Goal: Transaction & Acquisition: Purchase product/service

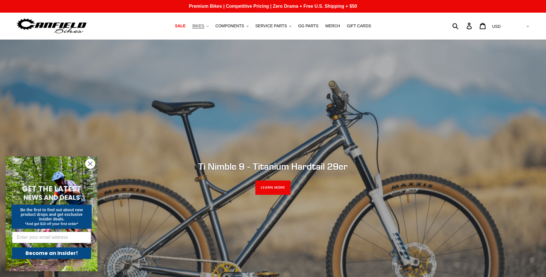
click at [210, 25] on button "BIKES .cls-1{fill:#231f20}" at bounding box center [201, 26] width 22 height 8
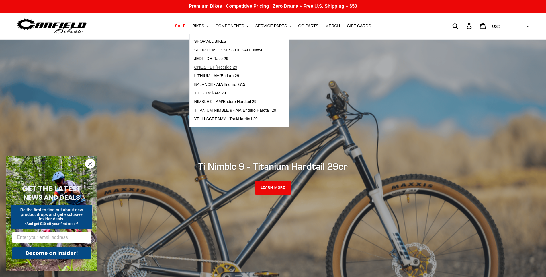
click at [232, 67] on span "ONE.2 - DH/Freeride 29" at bounding box center [215, 67] width 43 height 5
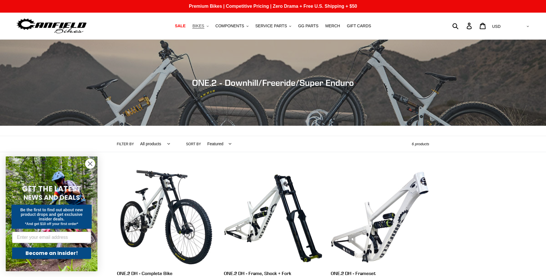
click at [204, 25] on span "BIKES" at bounding box center [198, 26] width 12 height 5
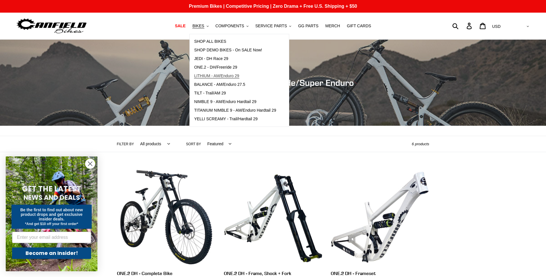
click at [235, 75] on span "LITHIUM - AM/Enduro 29" at bounding box center [216, 75] width 45 height 5
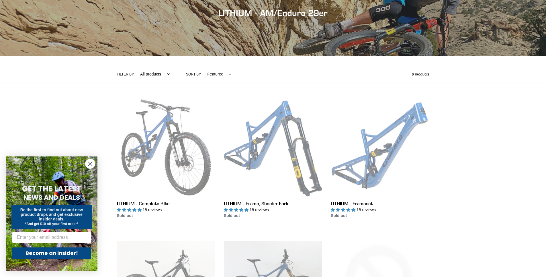
scroll to position [96, 0]
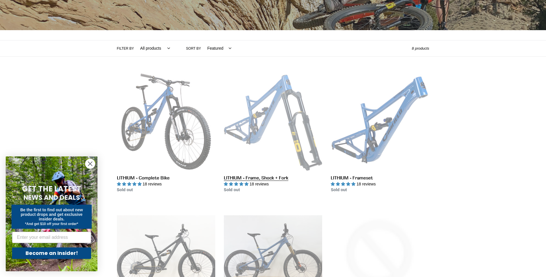
click at [278, 130] on link "LITHIUM - Frame, Shock + Fork" at bounding box center [273, 132] width 98 height 121
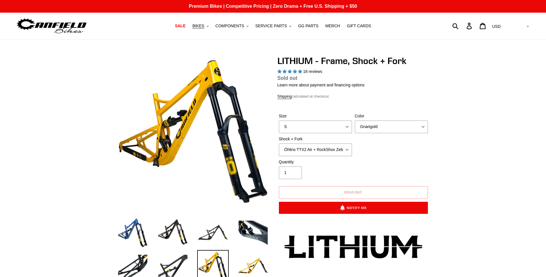
select select "highest-rating"
select select "L"
click at [279, 120] on select "S M L XL" at bounding box center [315, 126] width 73 height 13
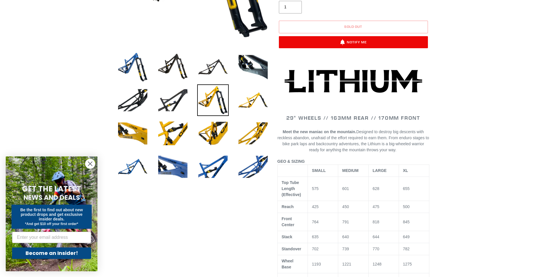
scroll to position [210, 0]
